Goal: Information Seeking & Learning: Learn about a topic

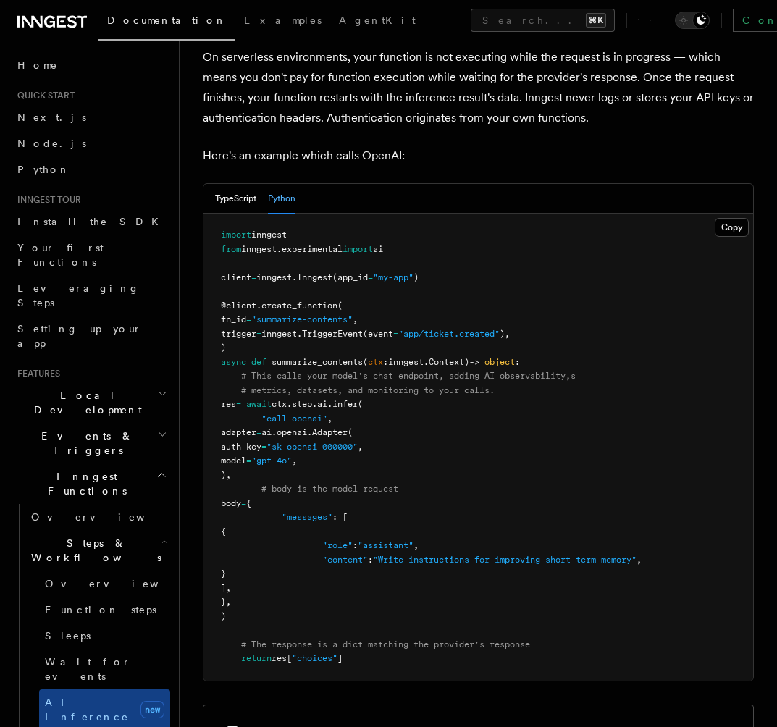
scroll to position [747, 0]
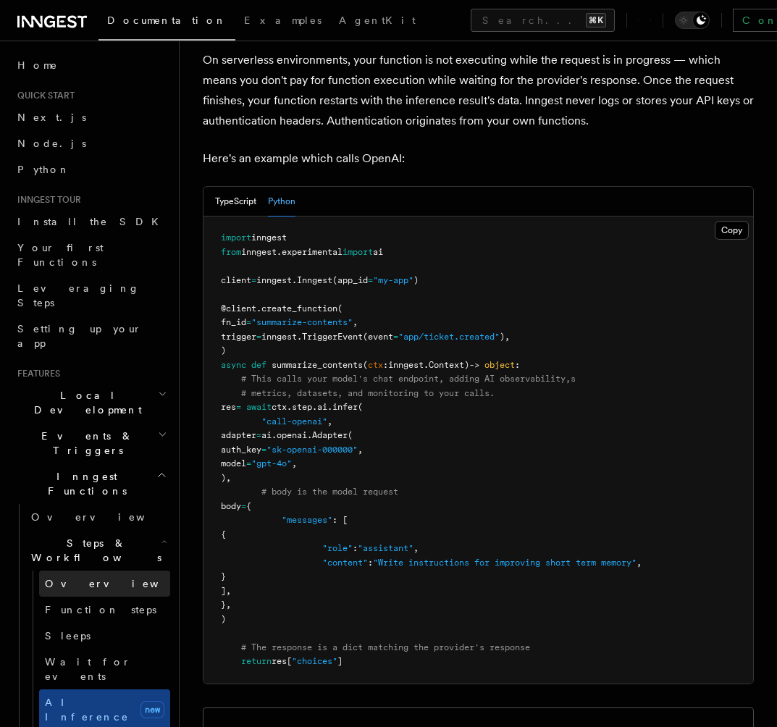
click at [111, 570] on link "Overview" at bounding box center [104, 583] width 131 height 26
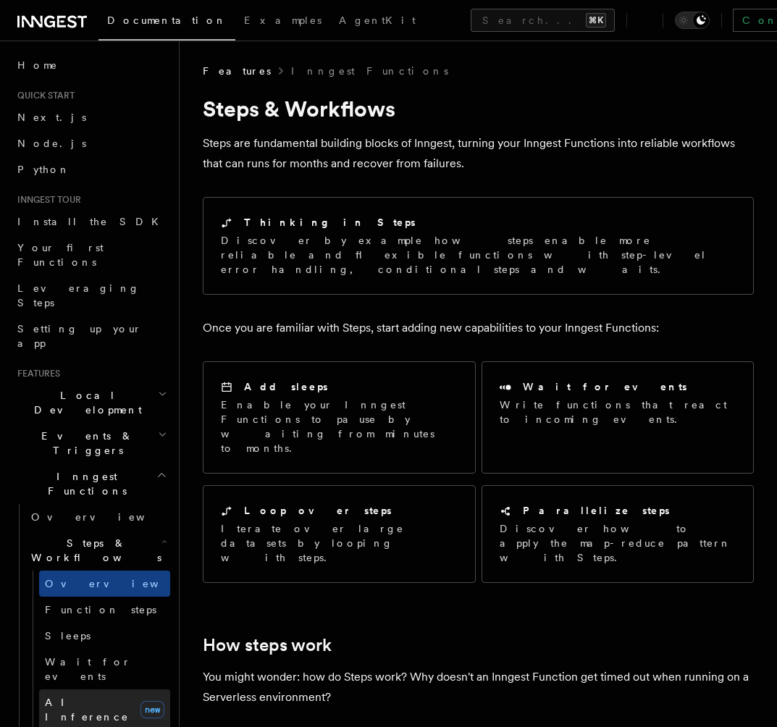
click at [77, 696] on span "AI Inference" at bounding box center [87, 709] width 84 height 26
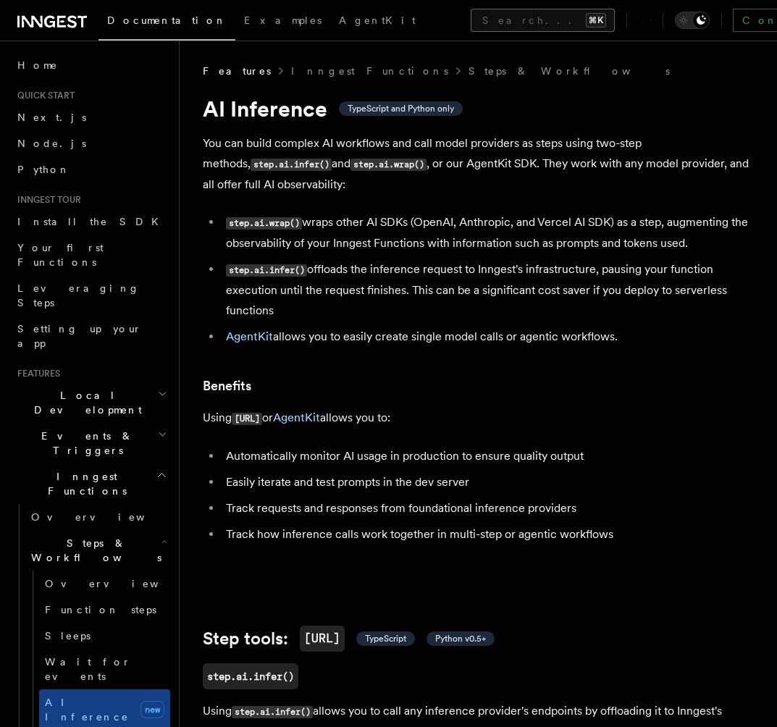
click at [471, 15] on button "Search... ⌘K" at bounding box center [543, 20] width 144 height 23
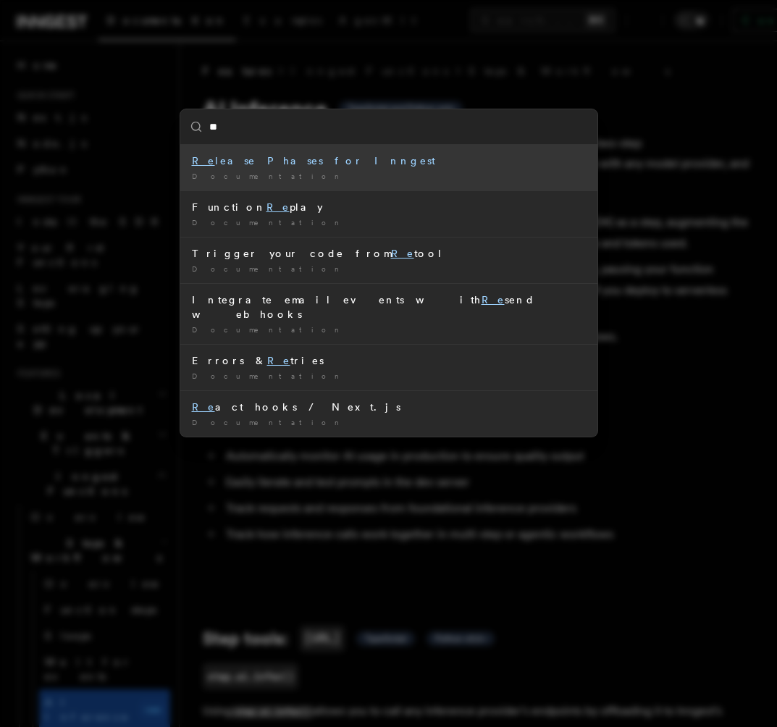
type input "*"
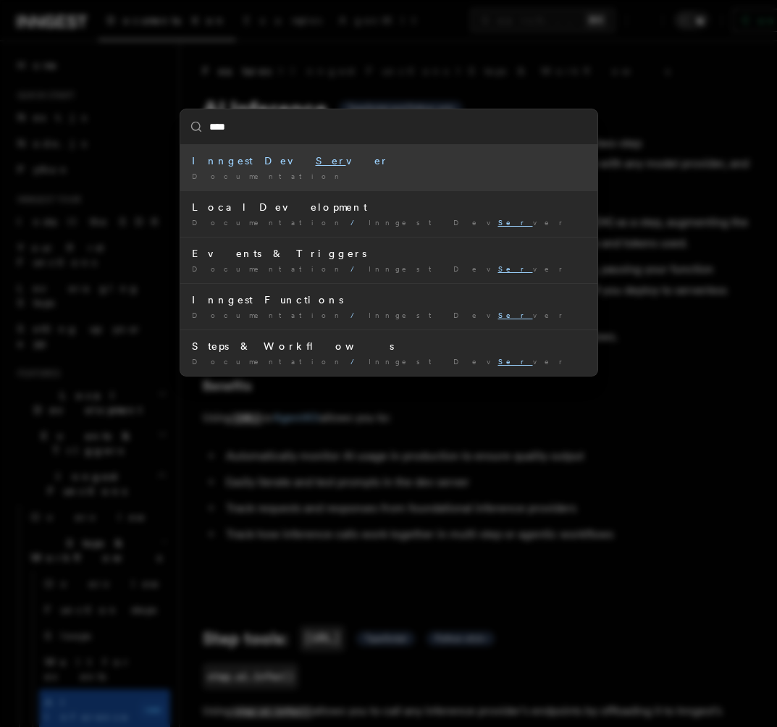
type input "*****"
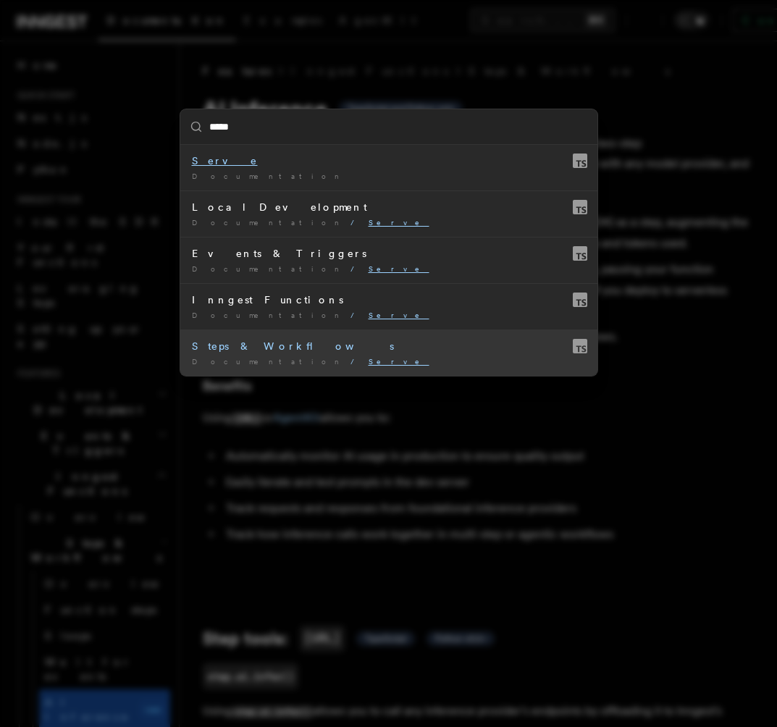
click at [360, 340] on div "Steps & Workflows" at bounding box center [389, 346] width 394 height 14
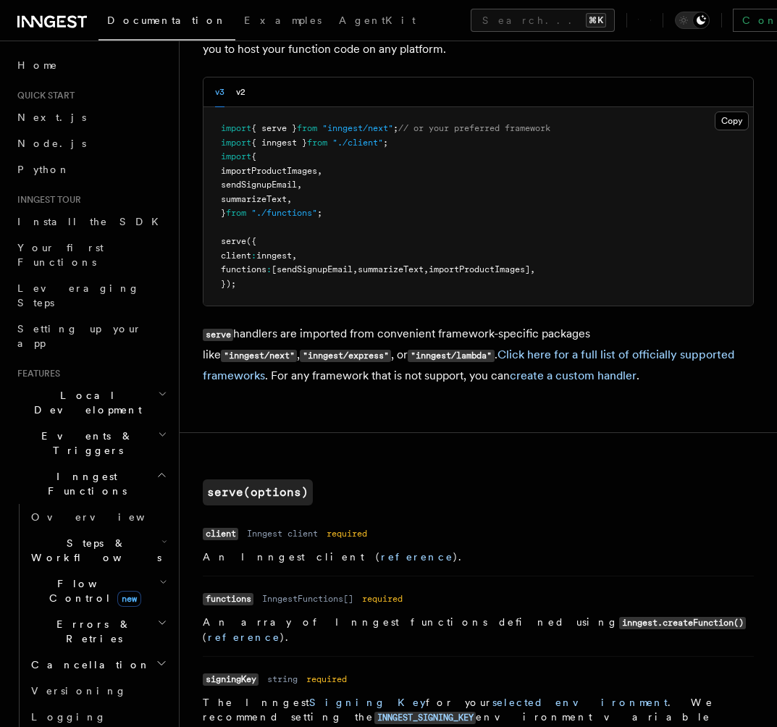
scroll to position [136, 0]
click at [620, 356] on link "Click here for a full list of officially supported frameworks" at bounding box center [468, 364] width 531 height 35
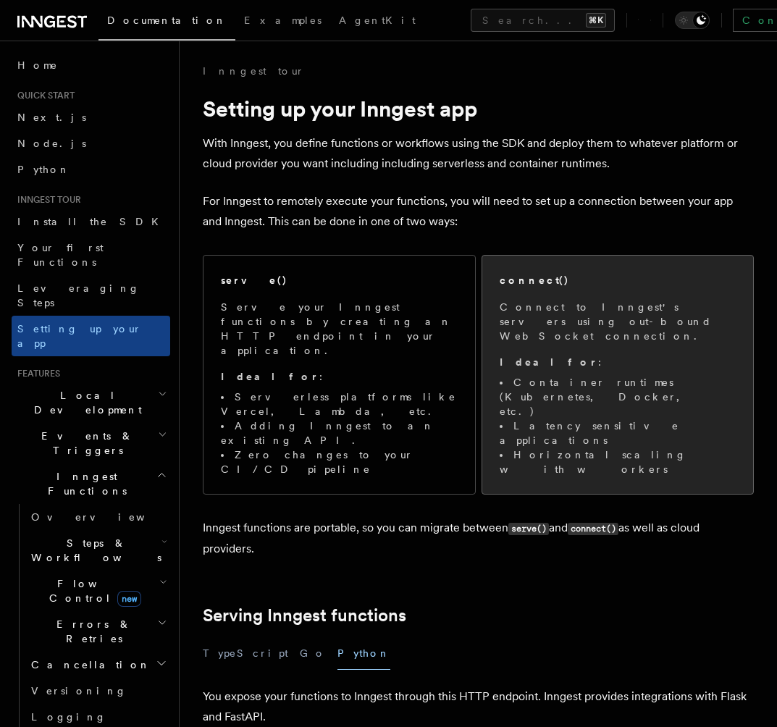
click at [581, 328] on p "Connect to Inngest's servers using out-bound WebSocket connection." at bounding box center [618, 321] width 237 height 43
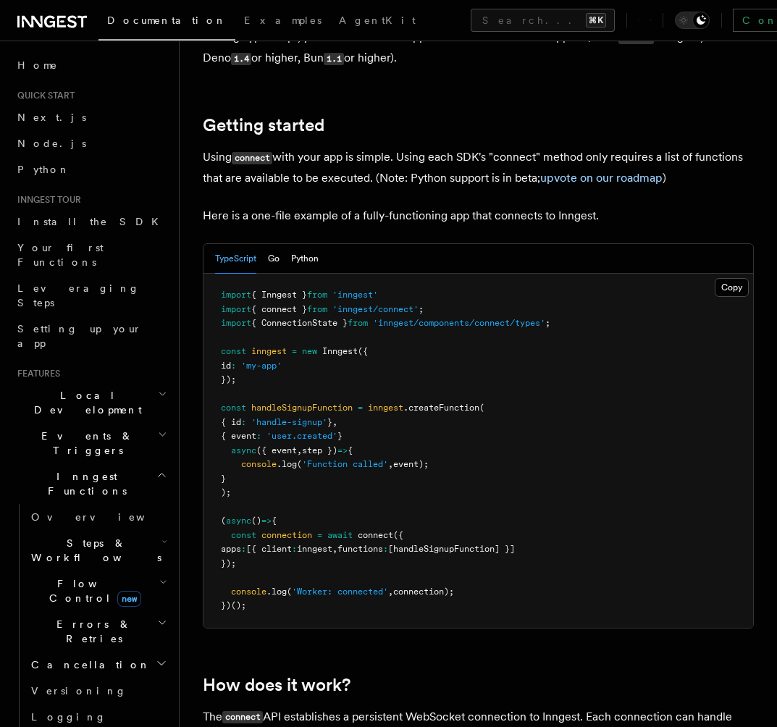
scroll to position [925, 0]
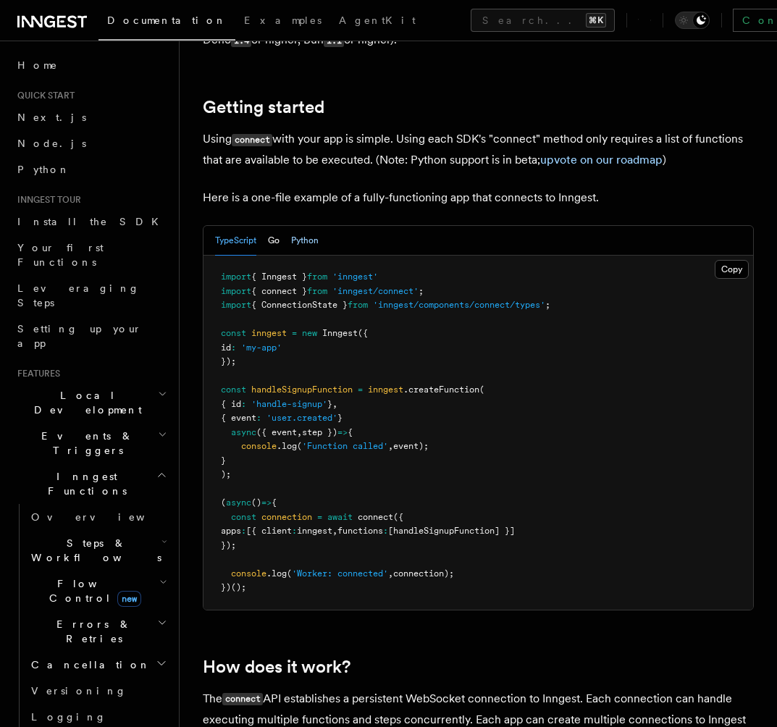
click at [313, 226] on button "Python" at bounding box center [305, 241] width 28 height 30
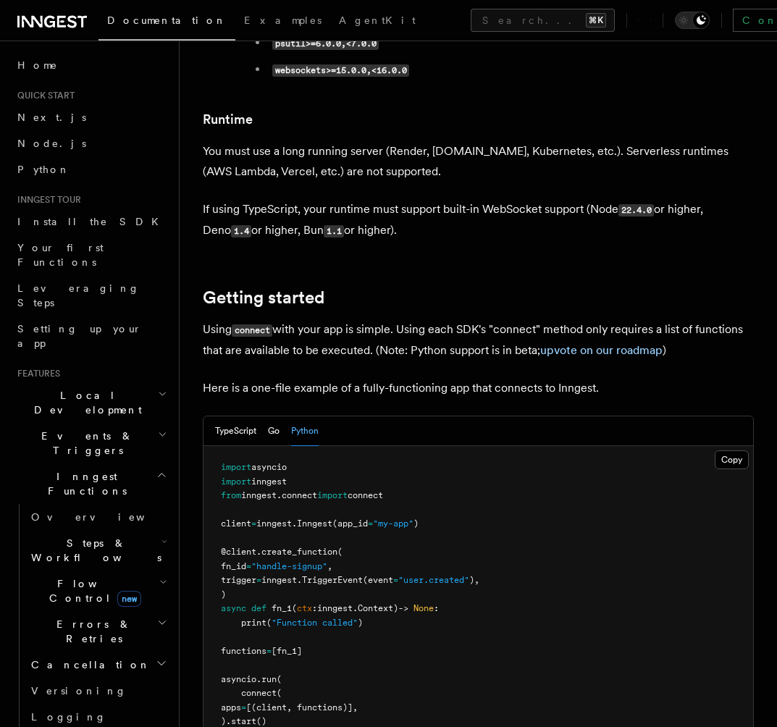
scroll to position [108, 0]
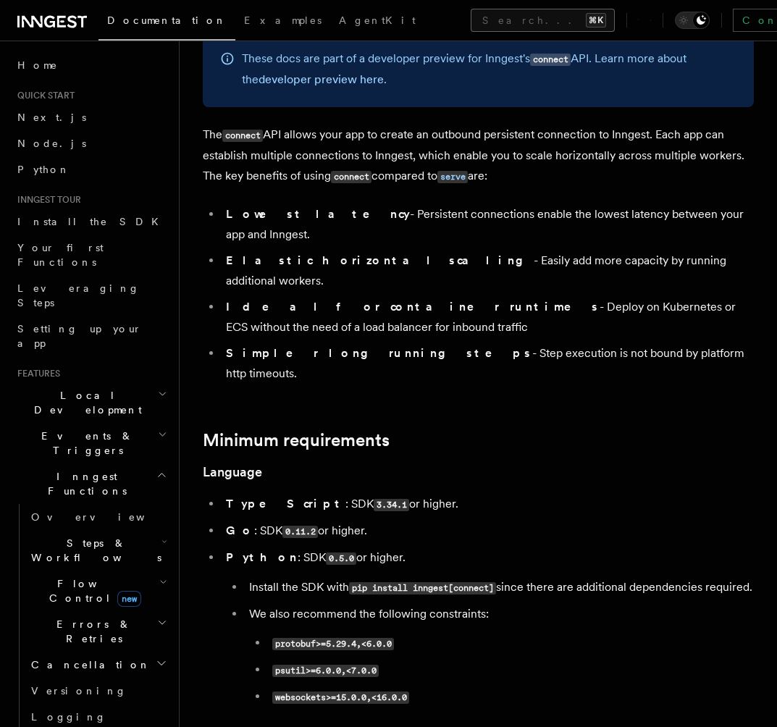
click at [471, 17] on button "Search... ⌘K" at bounding box center [543, 20] width 144 height 23
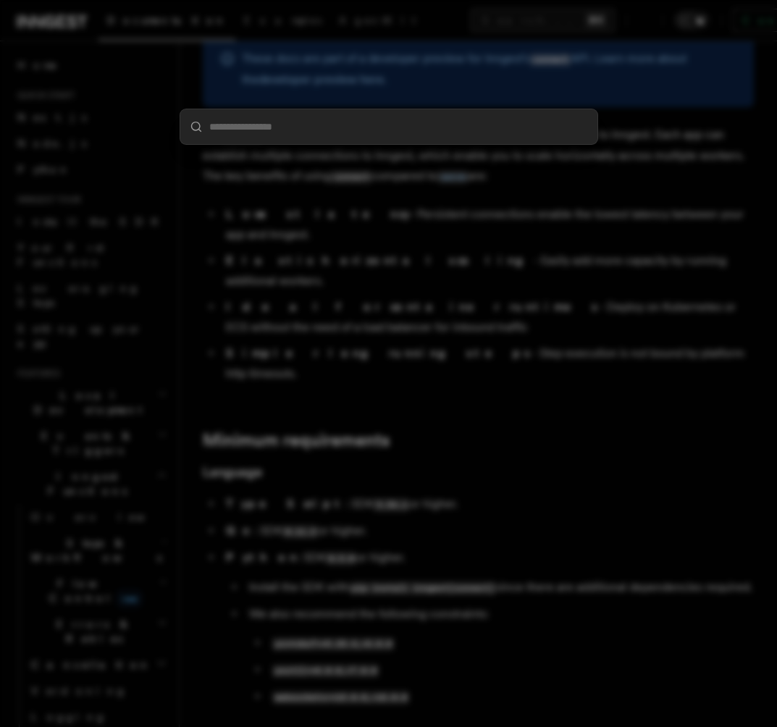
click at [437, 302] on div at bounding box center [388, 363] width 777 height 727
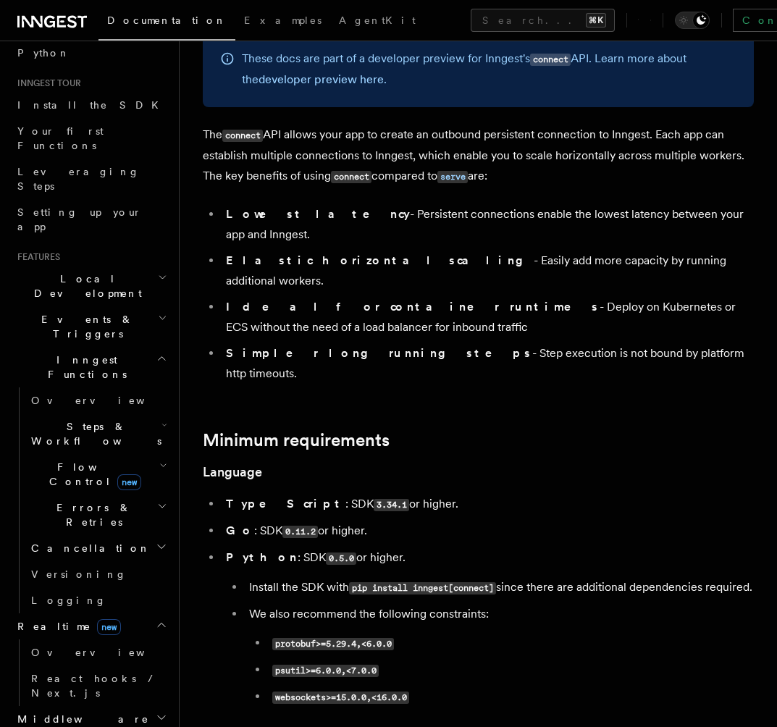
scroll to position [119, 0]
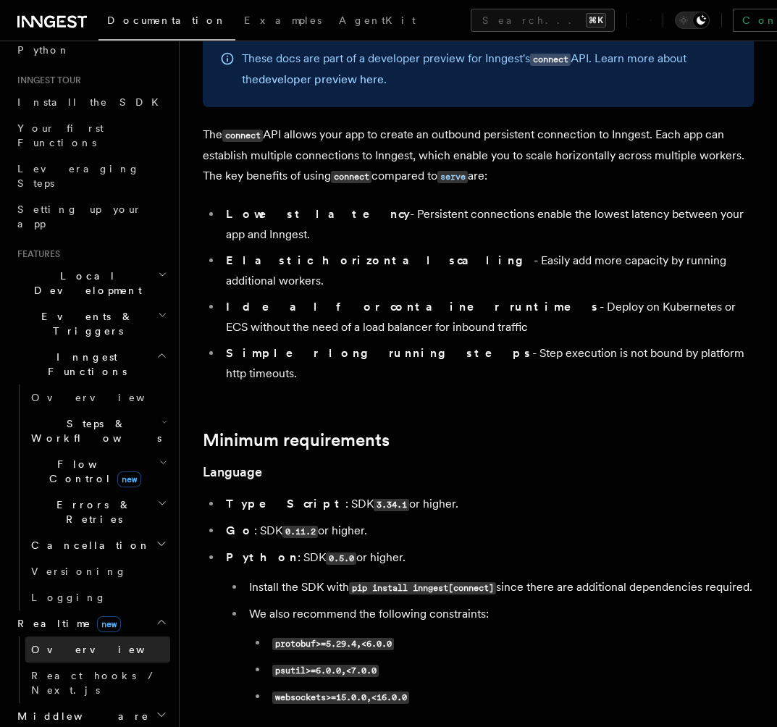
click at [74, 636] on link "Overview" at bounding box center [97, 649] width 145 height 26
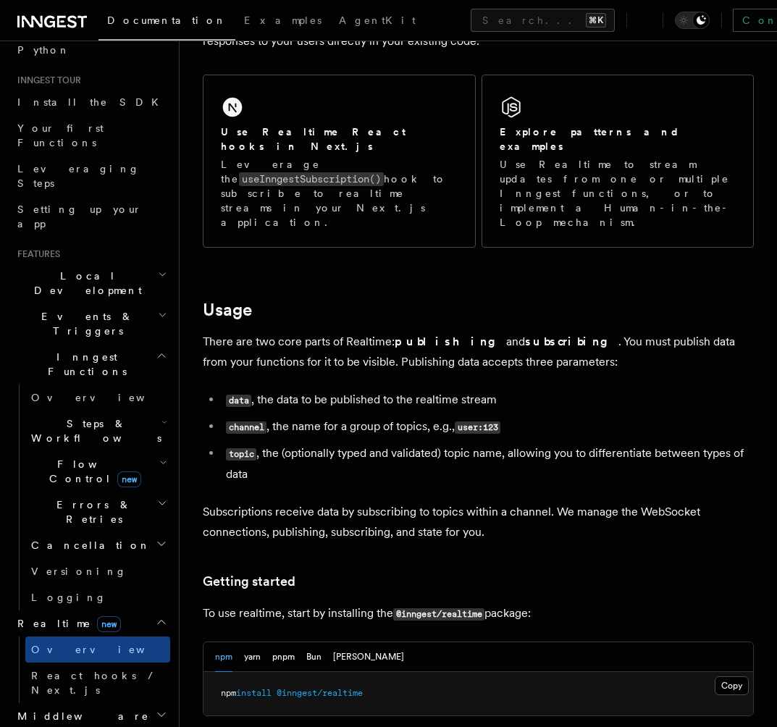
scroll to position [308, 0]
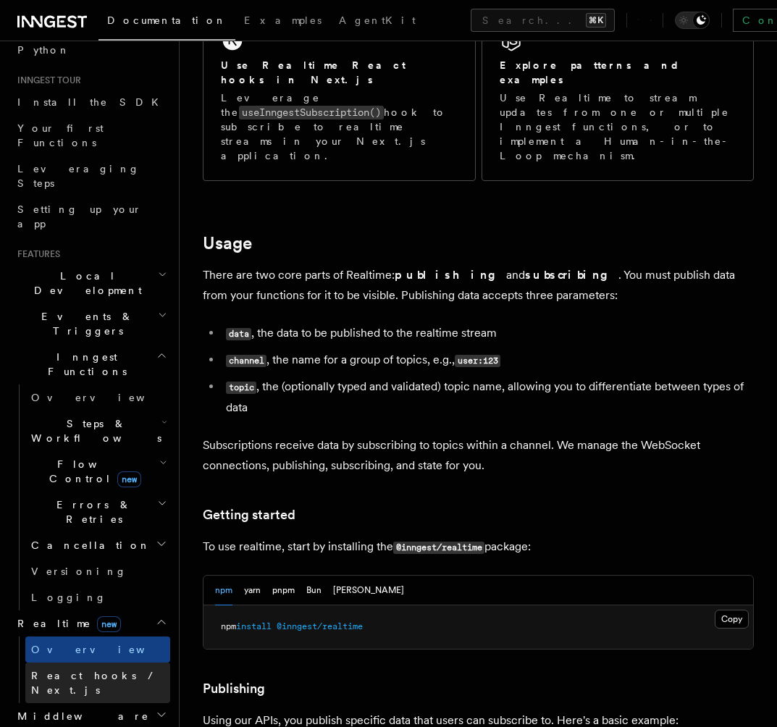
click at [104, 670] on span "React hooks / Next.js" at bounding box center [95, 683] width 128 height 26
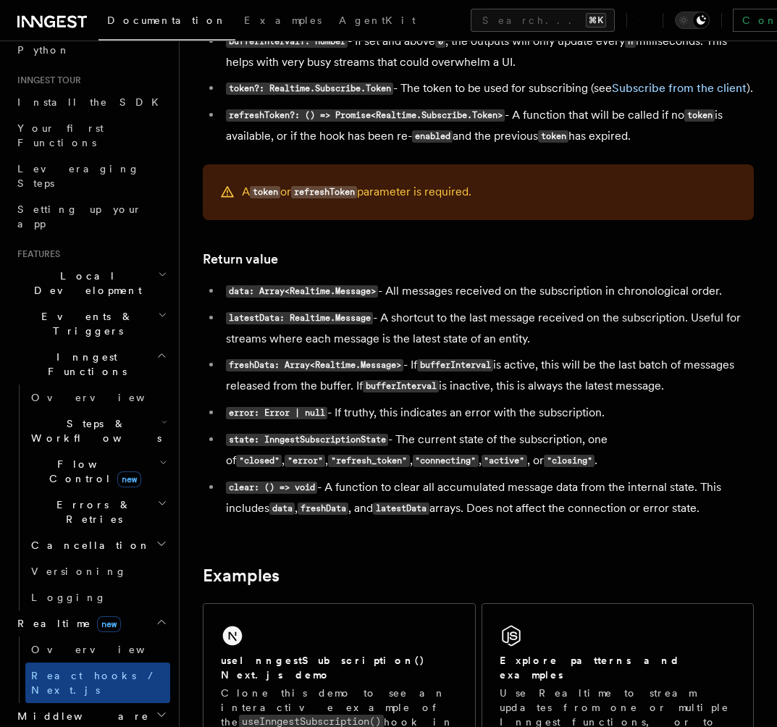
scroll to position [1032, 0]
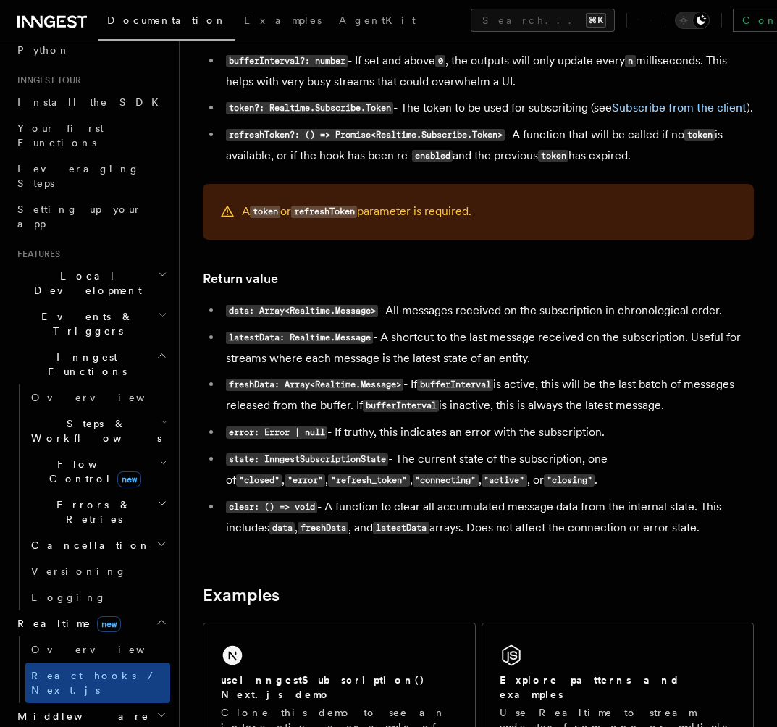
click at [68, 457] on span "Flow Control new" at bounding box center [92, 471] width 134 height 29
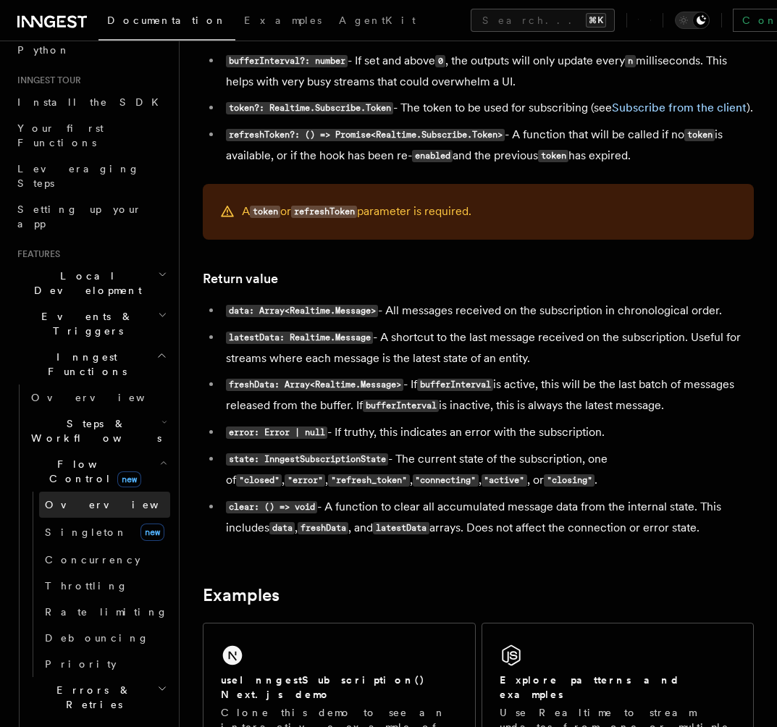
click at [68, 497] on span "Overview" at bounding box center [119, 504] width 149 height 14
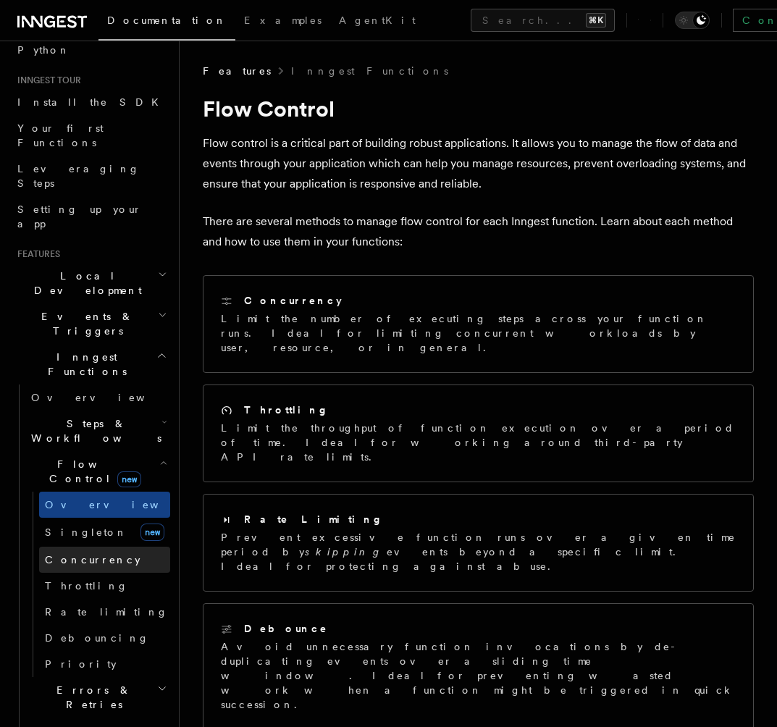
click at [72, 547] on link "Concurrency" at bounding box center [104, 560] width 131 height 26
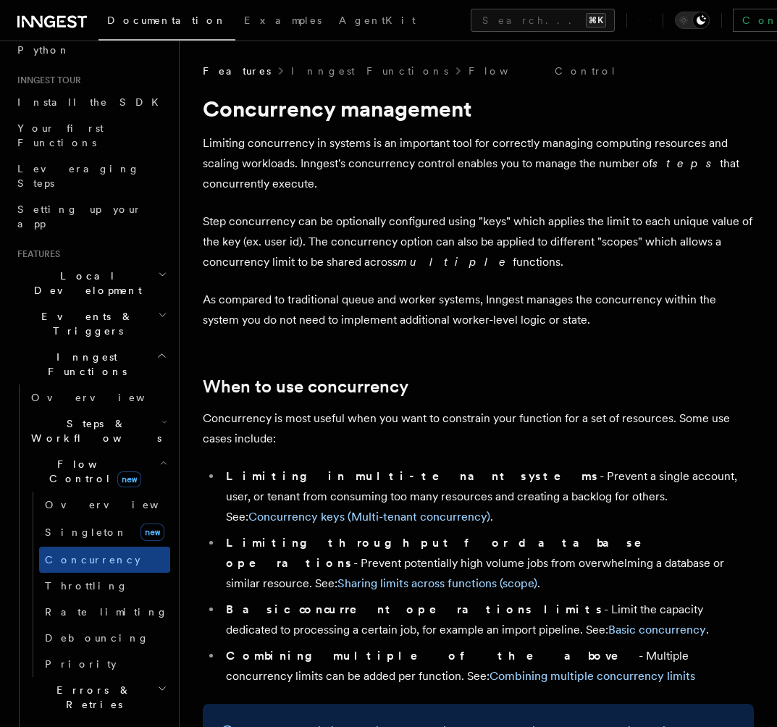
click at [85, 263] on h2 "Local Development" at bounding box center [91, 283] width 159 height 41
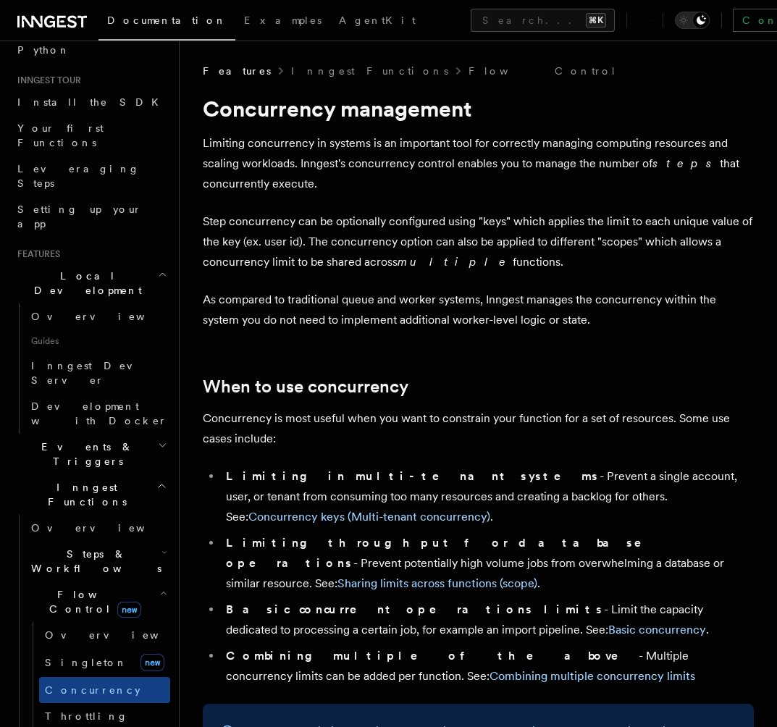
click at [67, 439] on span "Events & Triggers" at bounding box center [85, 453] width 146 height 29
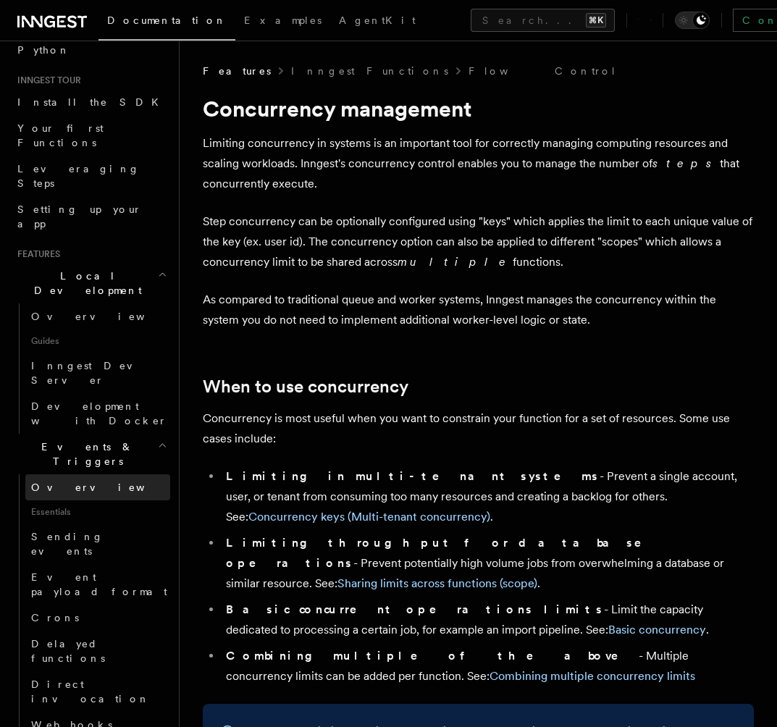
click at [72, 481] on span "Overview" at bounding box center [105, 487] width 149 height 12
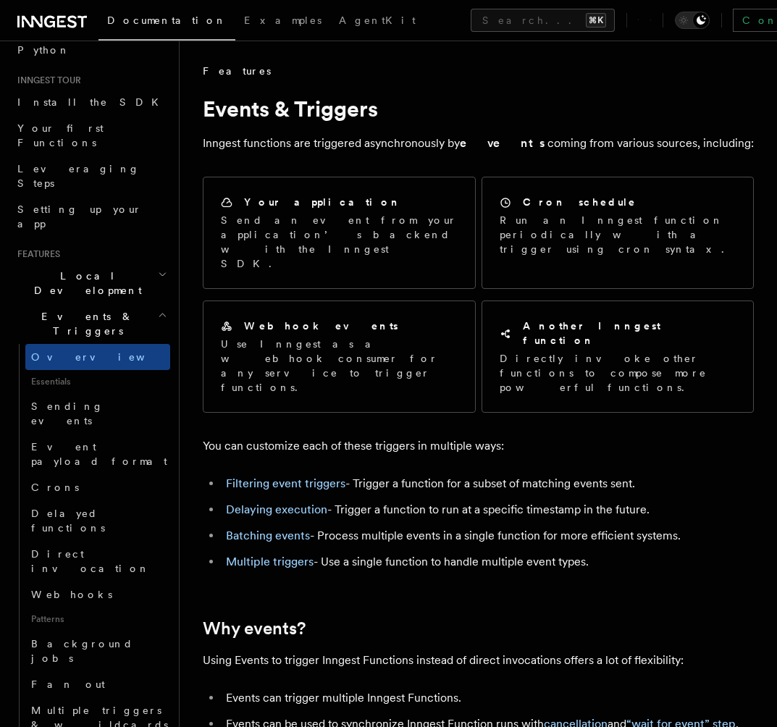
scroll to position [33, 0]
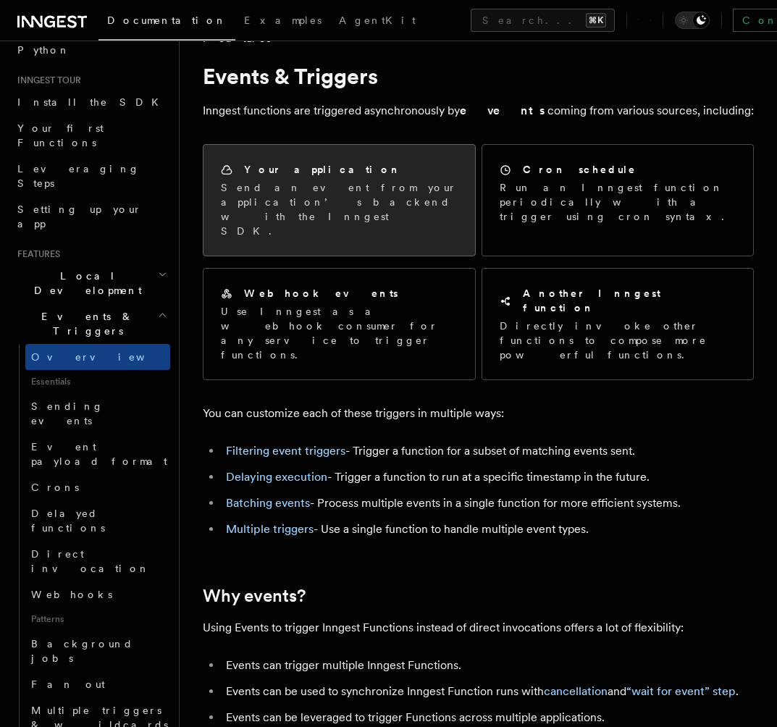
click at [405, 210] on div "Your application Send an event from your application’s backend with the Inngest…" at bounding box center [338, 200] width 271 height 111
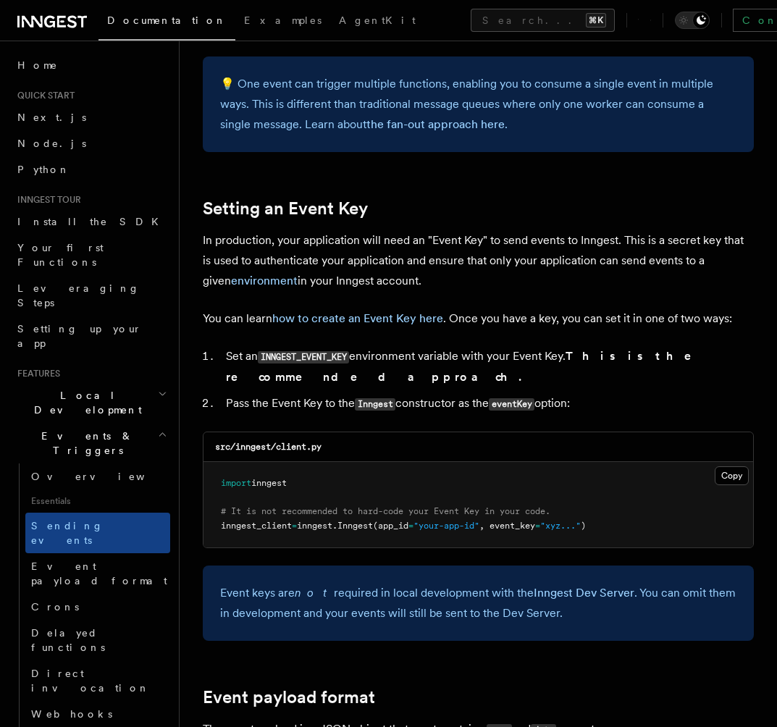
scroll to position [896, 0]
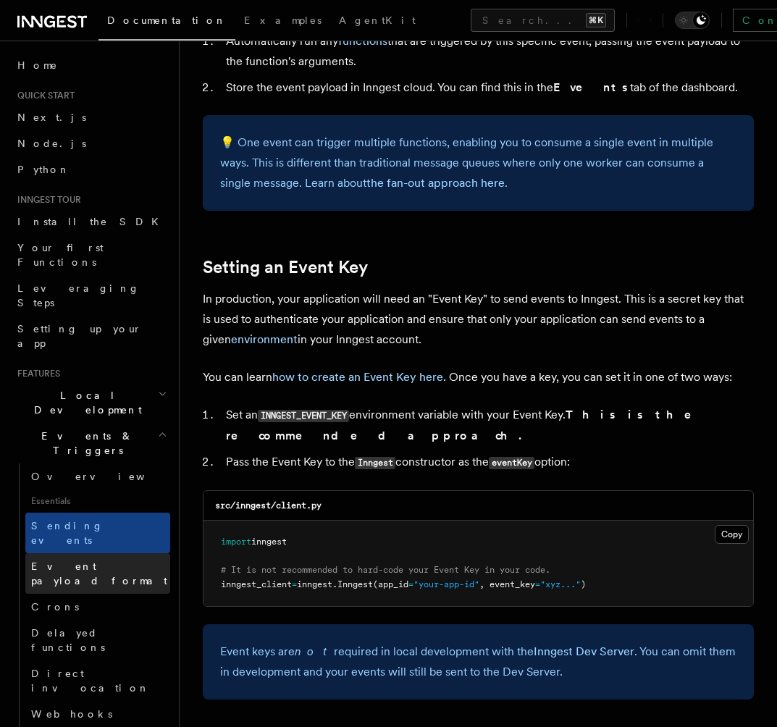
click at [73, 560] on span "Event payload format" at bounding box center [99, 573] width 136 height 26
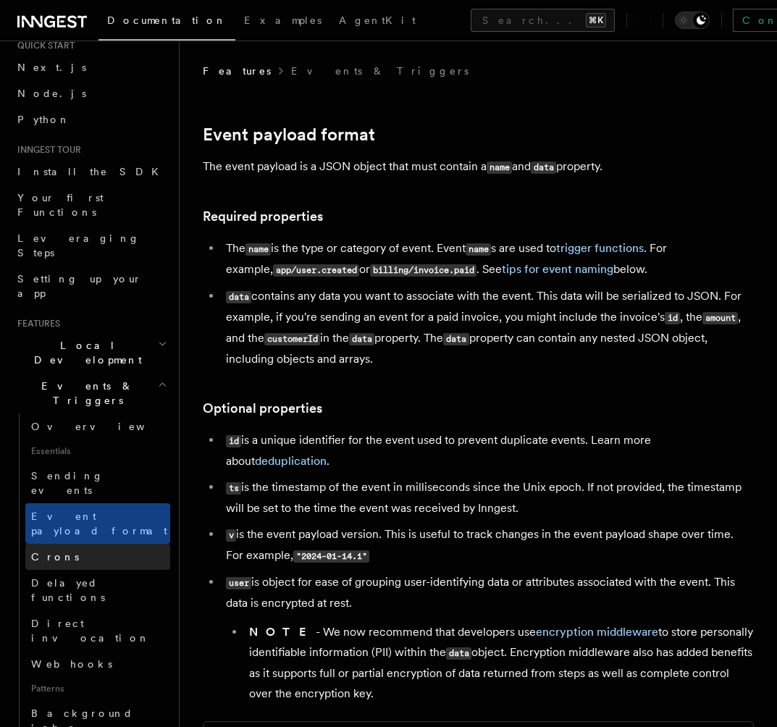
scroll to position [52, 0]
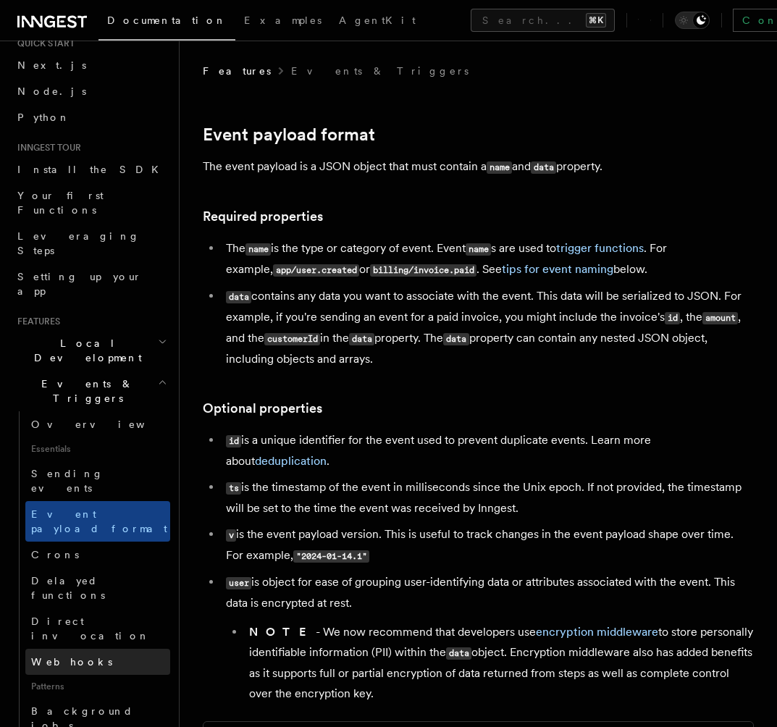
click at [83, 649] on link "Webhooks" at bounding box center [97, 662] width 145 height 26
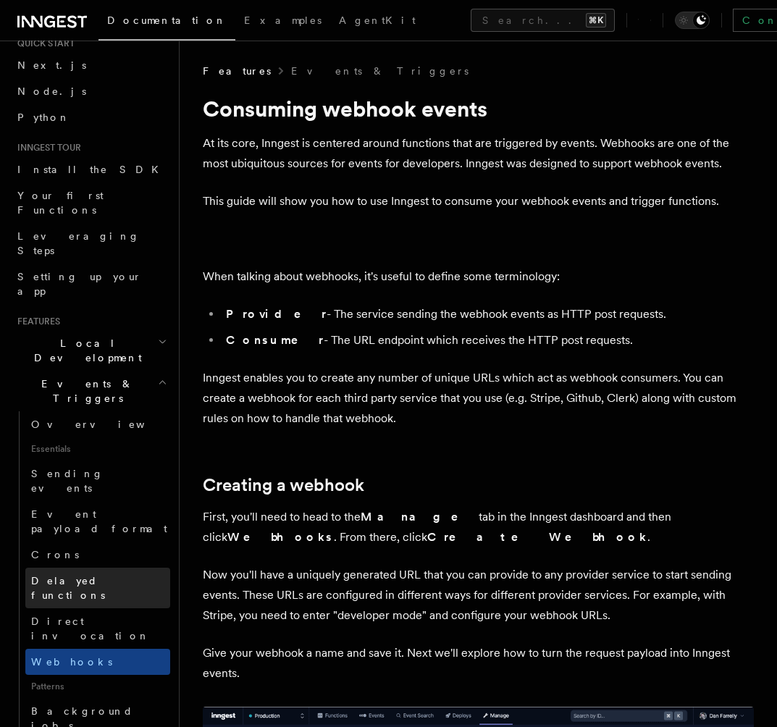
click at [109, 568] on link "Delayed functions" at bounding box center [97, 588] width 145 height 41
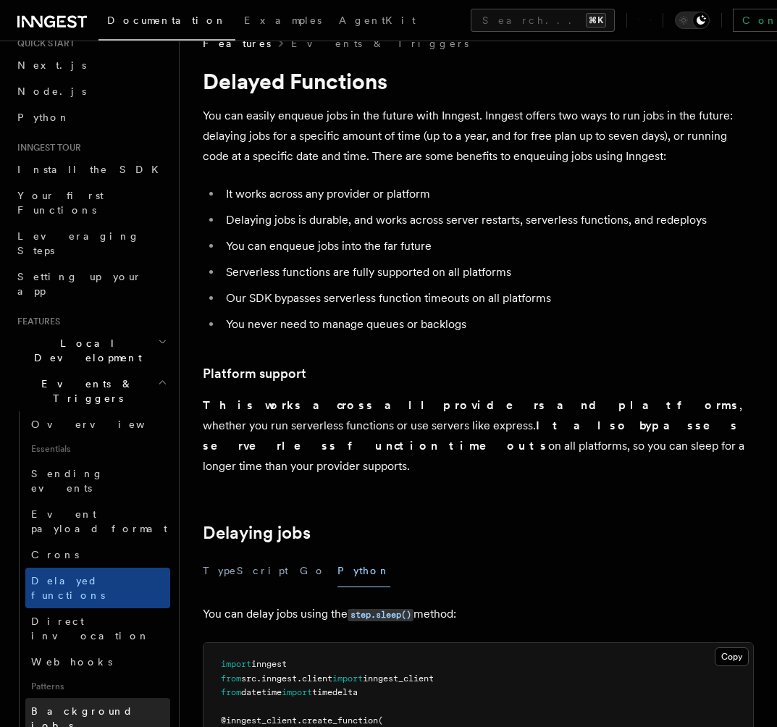
scroll to position [132, 0]
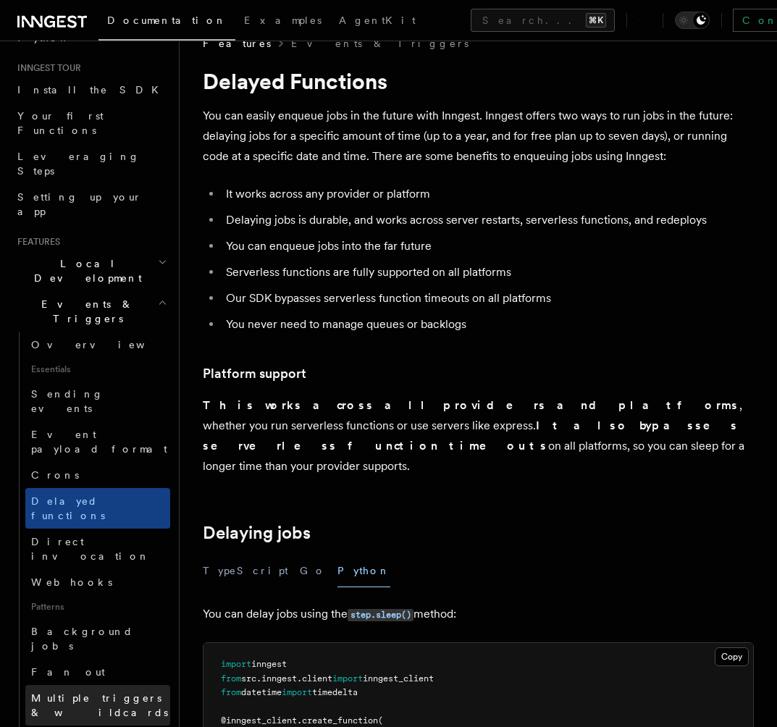
click at [134, 685] on link "Multiple triggers & wildcards" at bounding box center [97, 705] width 145 height 41
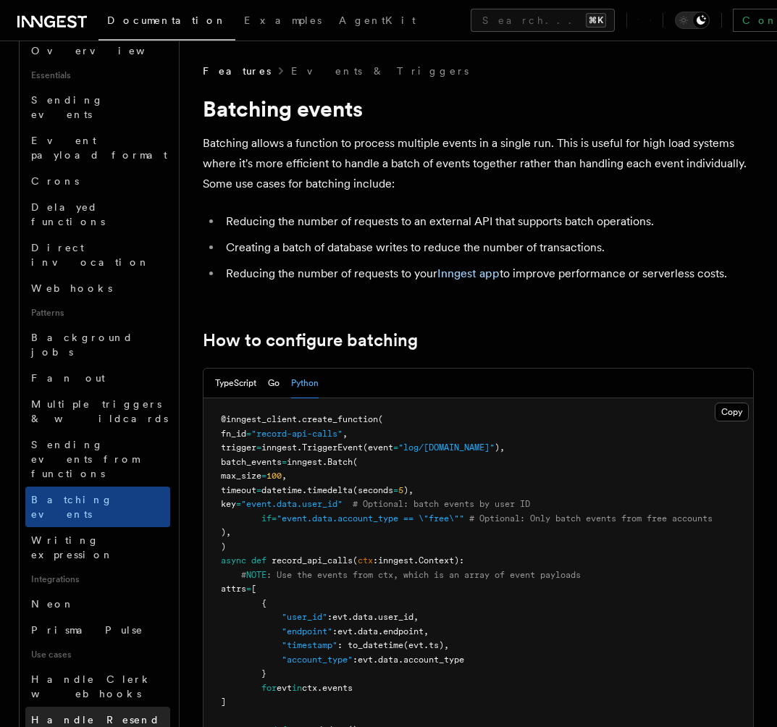
scroll to position [429, 0]
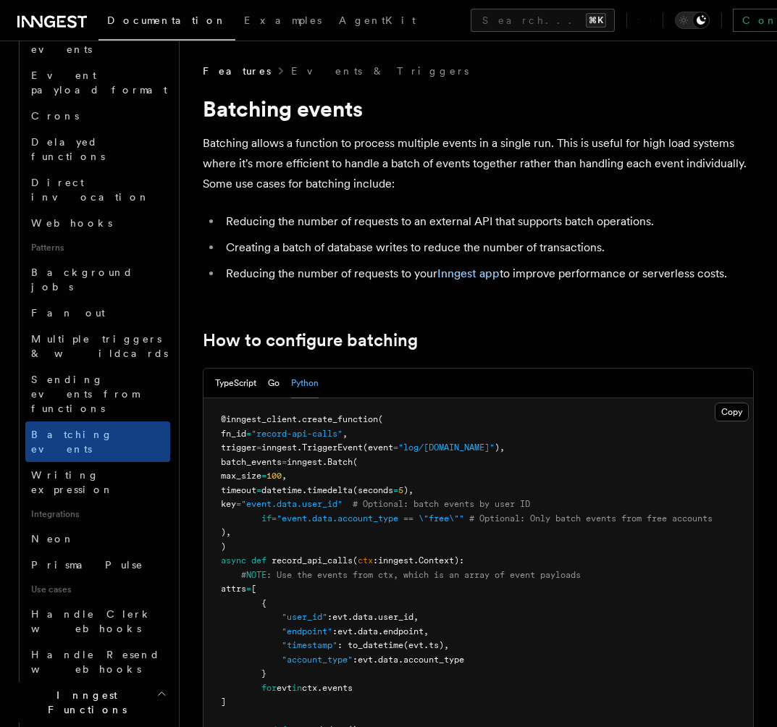
scroll to position [495, 0]
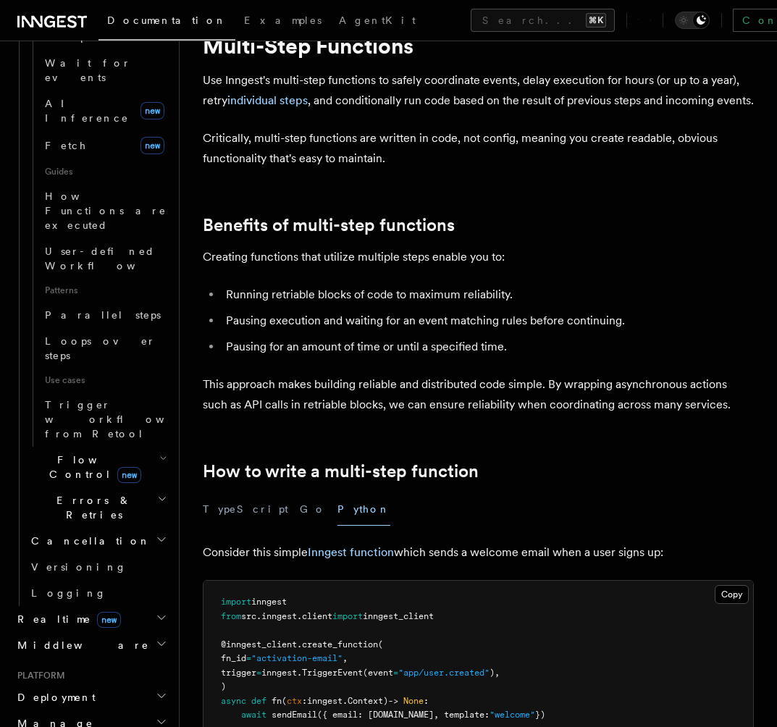
scroll to position [684, 0]
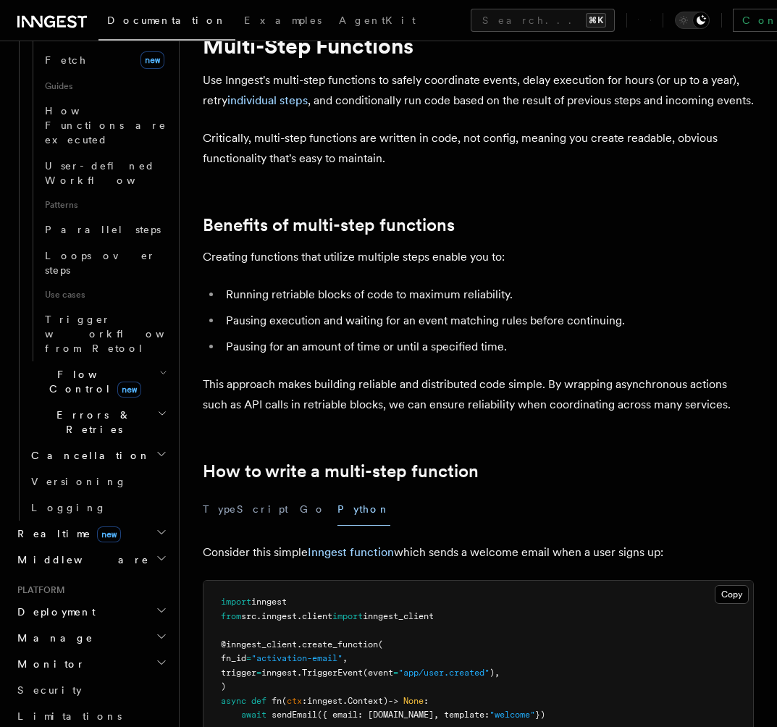
click at [93, 625] on h2 "Manage" at bounding box center [91, 638] width 159 height 26
click at [83, 710] on span "Function Replay" at bounding box center [68, 723] width 75 height 26
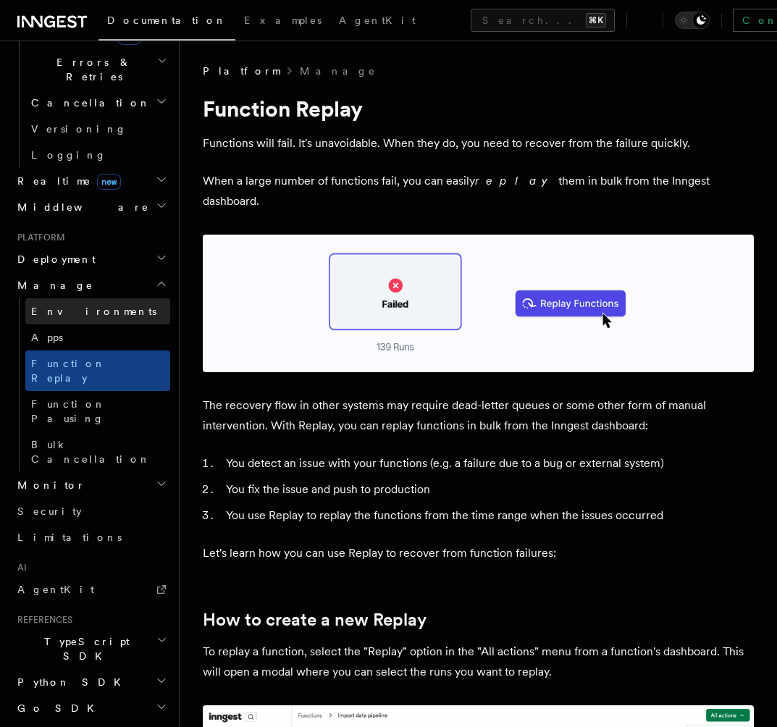
click at [107, 298] on link "Environments" at bounding box center [97, 311] width 145 height 26
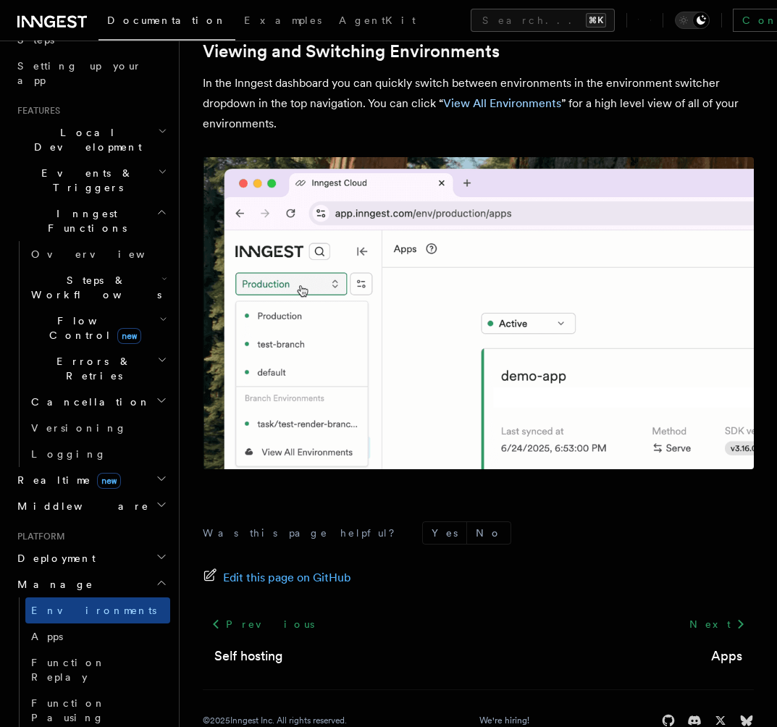
scroll to position [264, 0]
click at [123, 159] on h2 "Events & Triggers" at bounding box center [91, 179] width 159 height 41
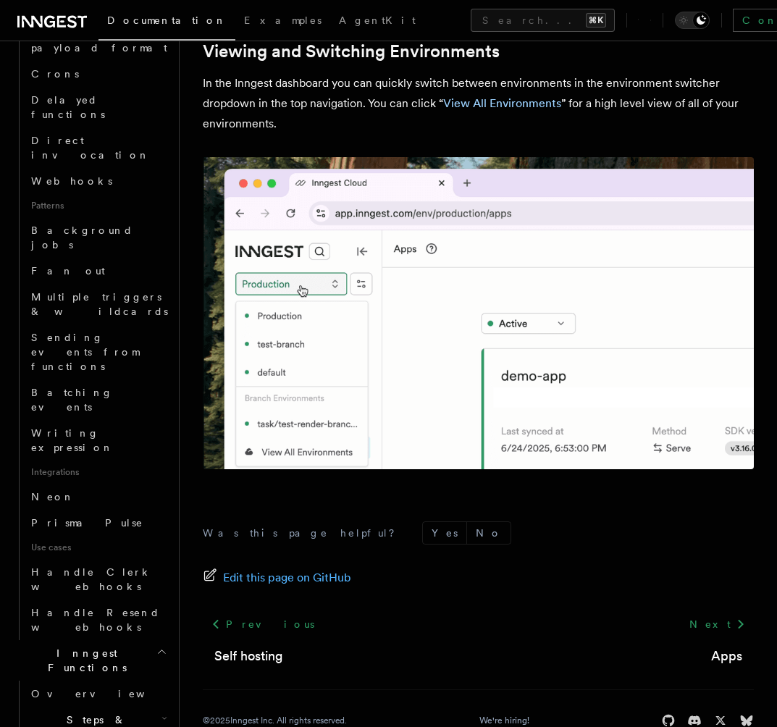
scroll to position [534, 0]
click at [78, 705] on h2 "Steps & Workflows" at bounding box center [97, 725] width 145 height 41
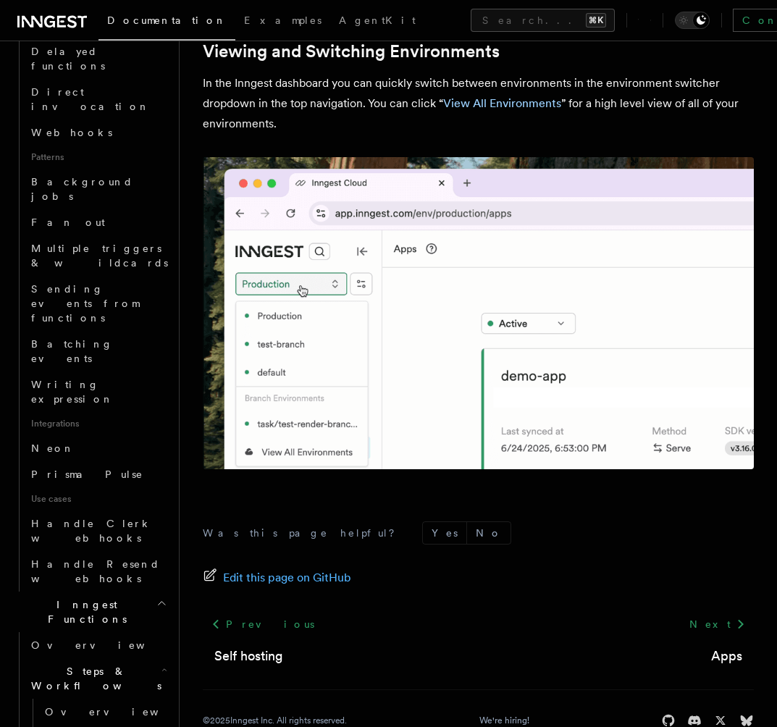
scroll to position [580, 0]
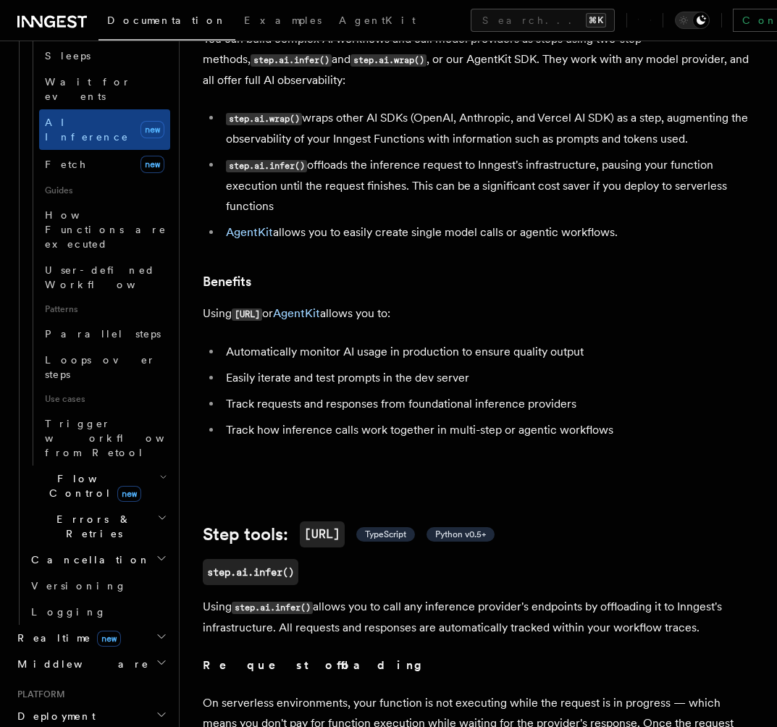
scroll to position [143, 0]
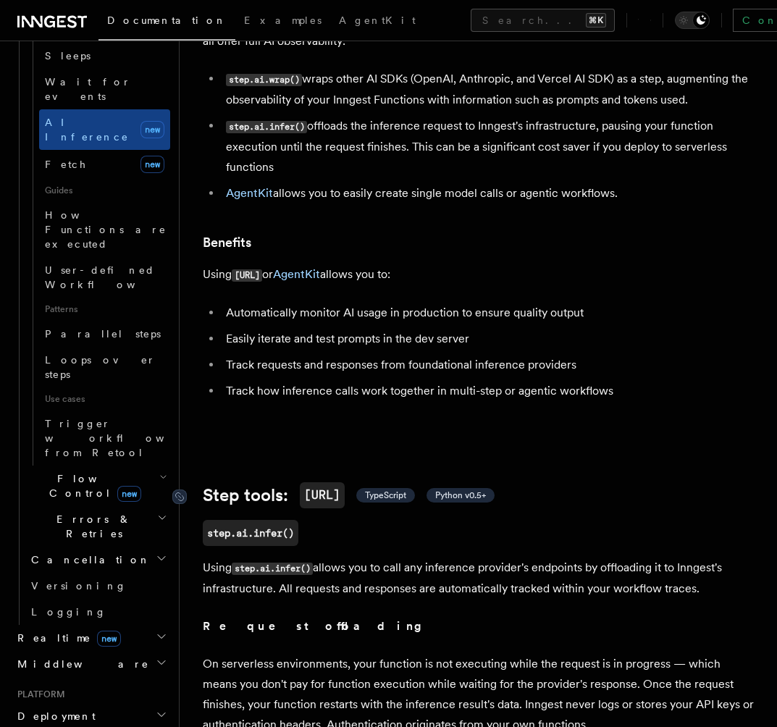
click at [477, 498] on span "Python v0.5+" at bounding box center [460, 495] width 51 height 12
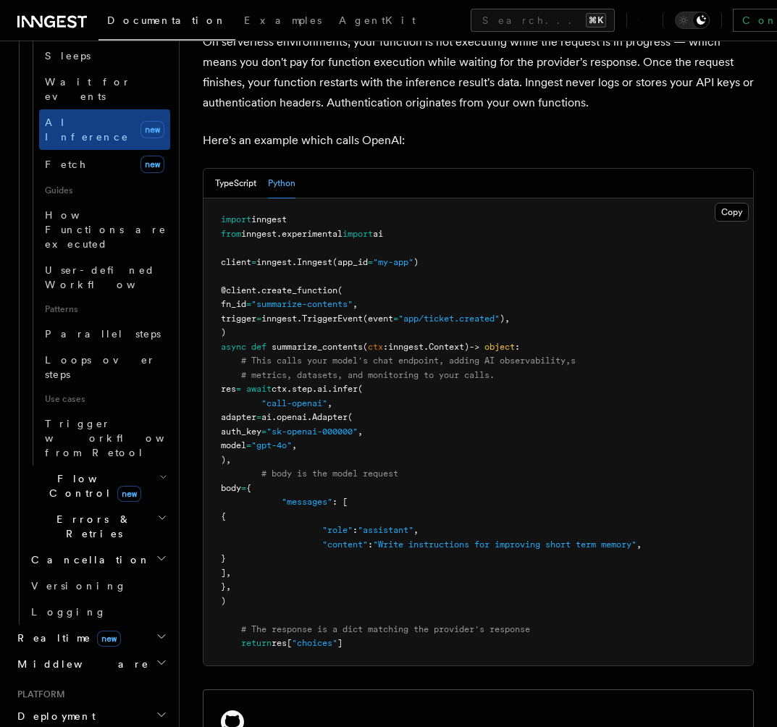
scroll to position [779, 0]
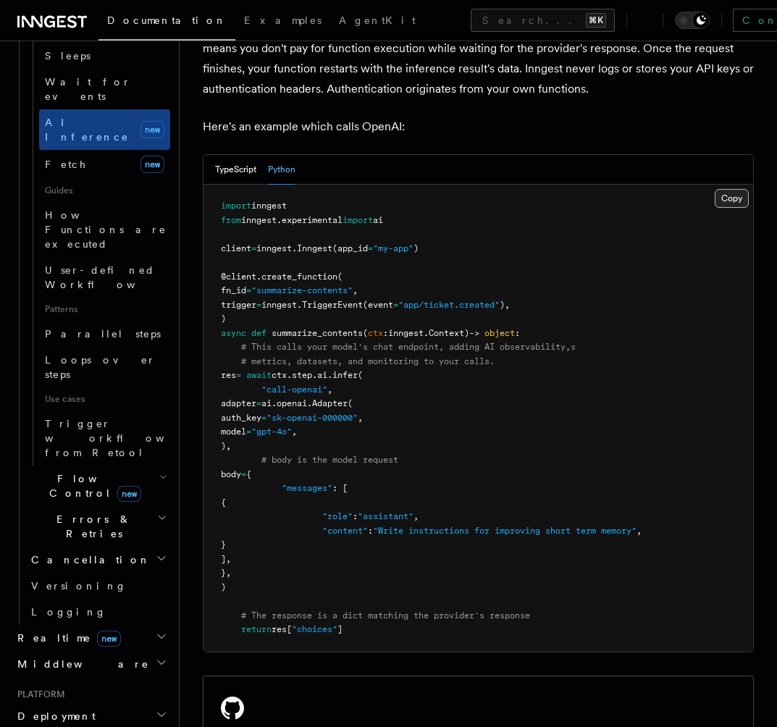
click at [742, 201] on button "Copy Copied" at bounding box center [732, 198] width 34 height 19
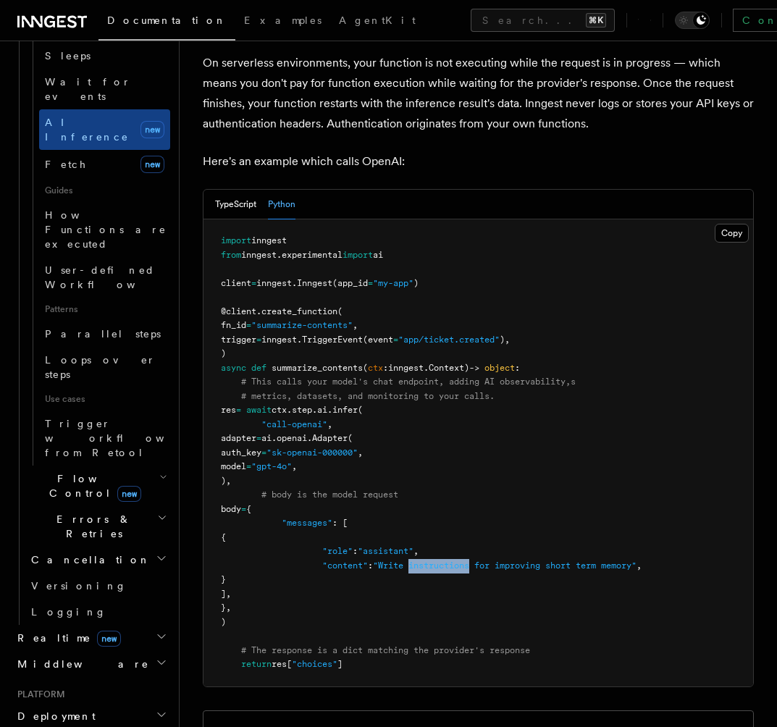
scroll to position [746, 0]
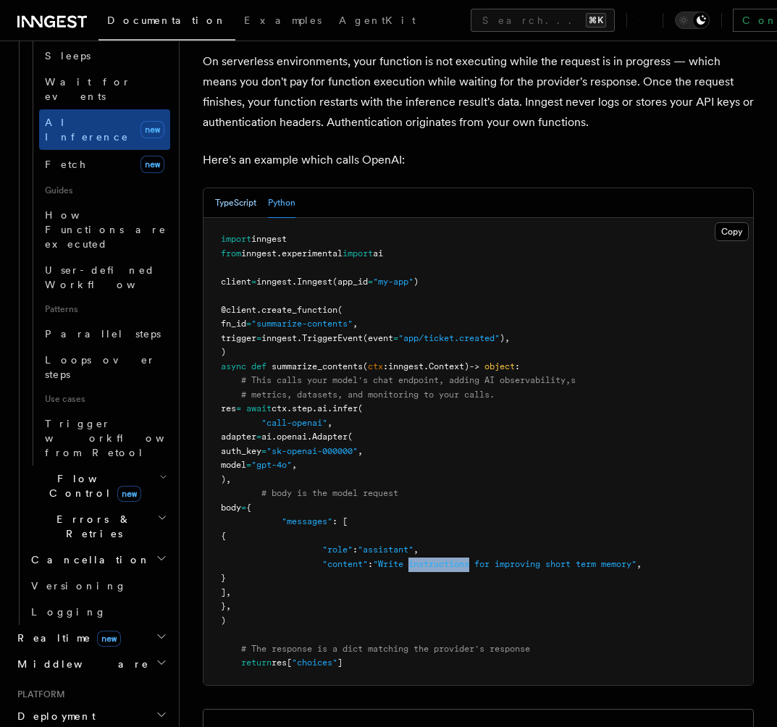
click at [245, 203] on button "TypeScript" at bounding box center [235, 203] width 41 height 30
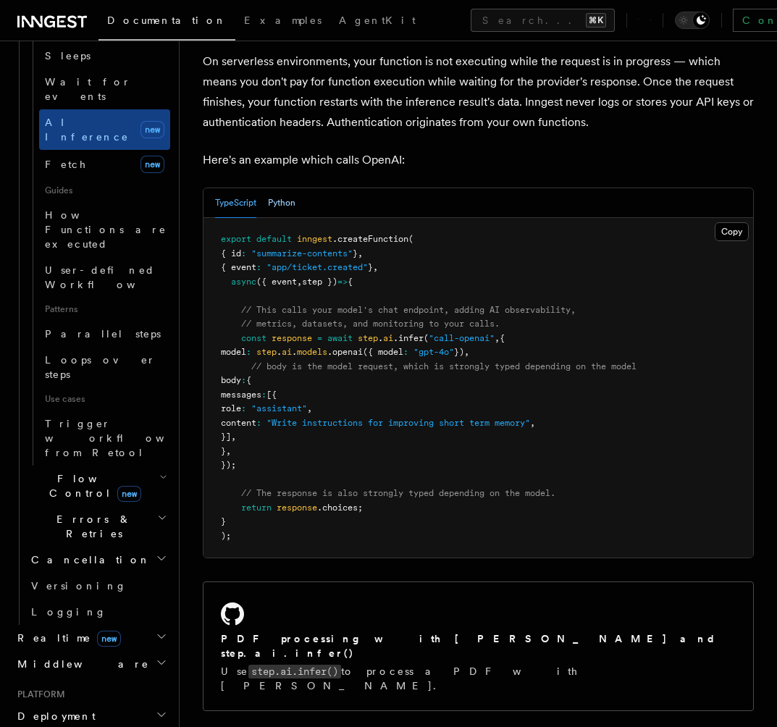
click at [278, 203] on button "Python" at bounding box center [282, 203] width 28 height 30
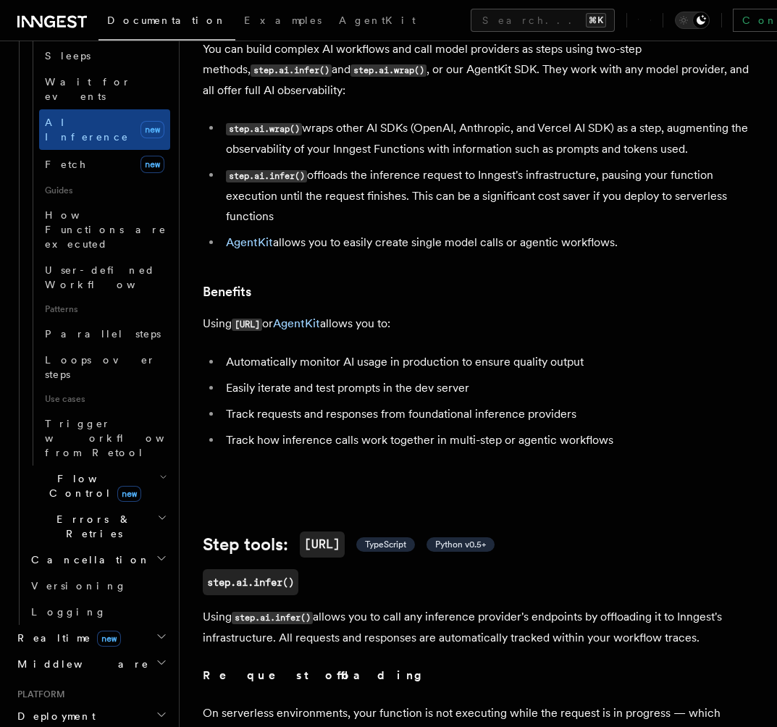
scroll to position [0, 0]
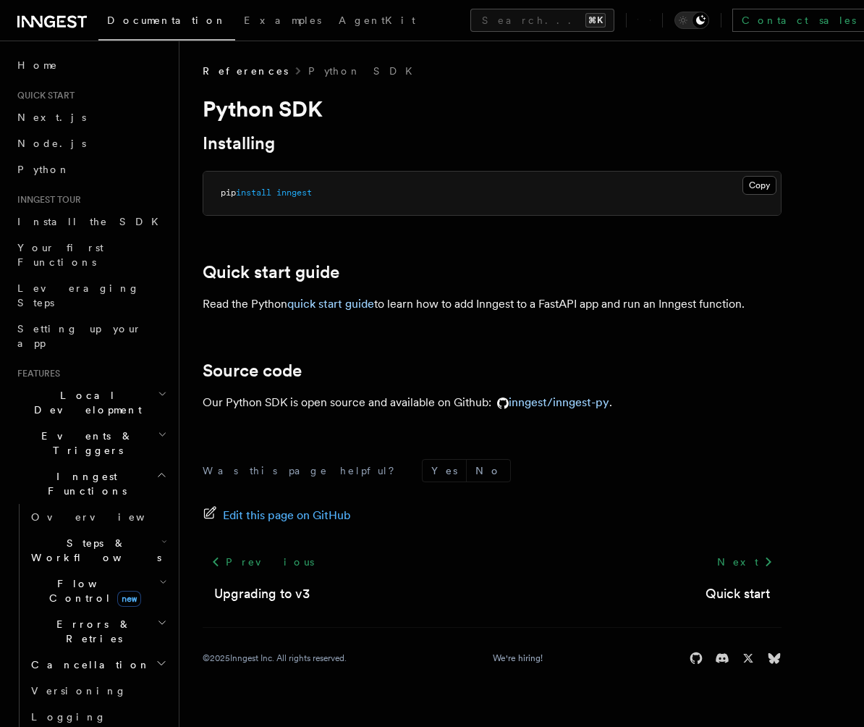
click at [704, 398] on p "Our Python SDK is open source and available on Github: inngest/inngest-py ." at bounding box center [492, 402] width 579 height 20
click at [570, 402] on link "inngest/inngest-py" at bounding box center [551, 402] width 118 height 14
